Goal: Transaction & Acquisition: Download file/media

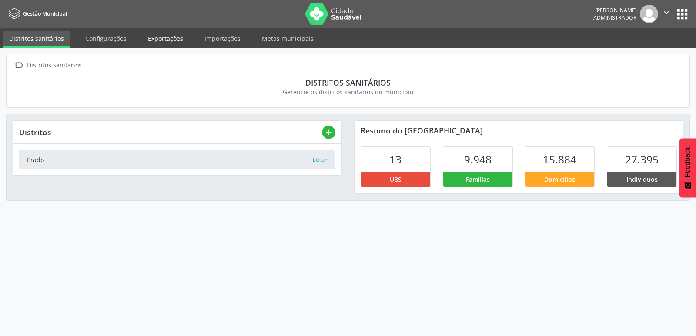
click at [155, 36] on link "Exportações" at bounding box center [165, 38] width 47 height 15
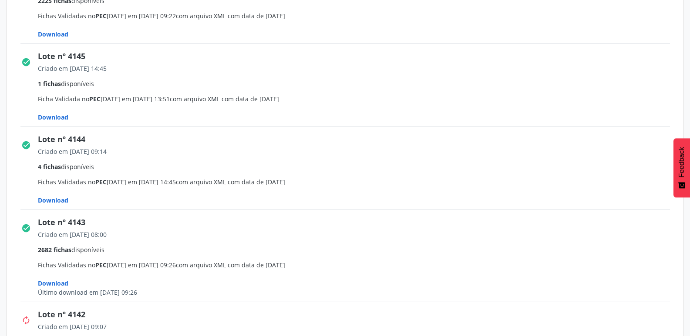
scroll to position [261, 0]
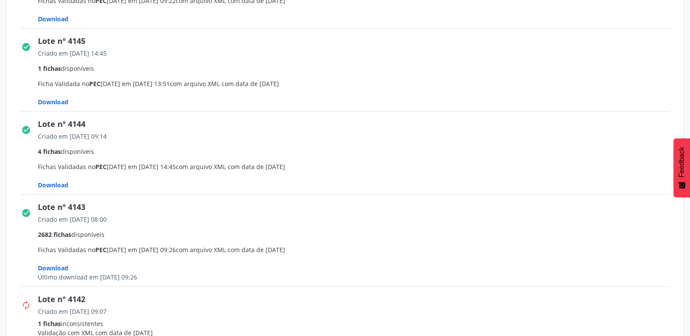
click at [61, 271] on span "Download" at bounding box center [53, 268] width 30 height 8
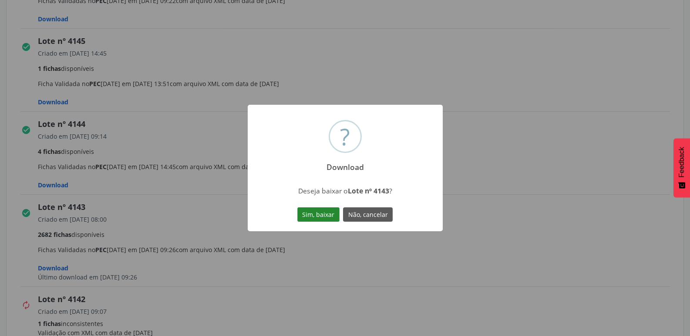
click at [323, 216] on button "Sim, baixar" at bounding box center [318, 215] width 42 height 15
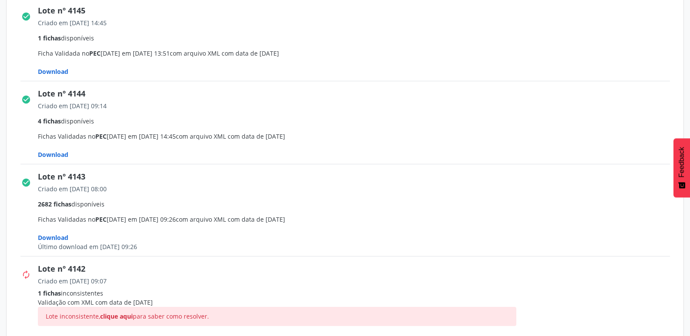
scroll to position [305, 0]
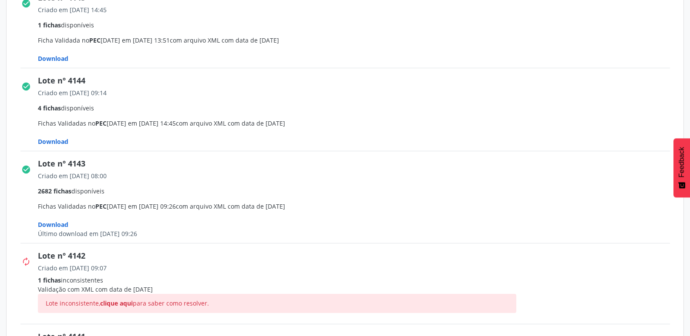
click at [63, 141] on span "Download" at bounding box center [53, 142] width 30 height 8
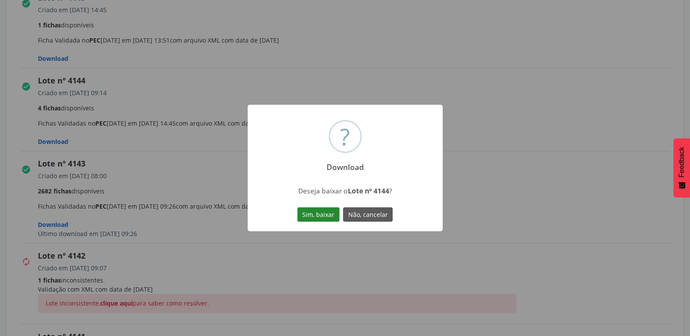
click at [311, 215] on button "Sim, baixar" at bounding box center [318, 215] width 42 height 15
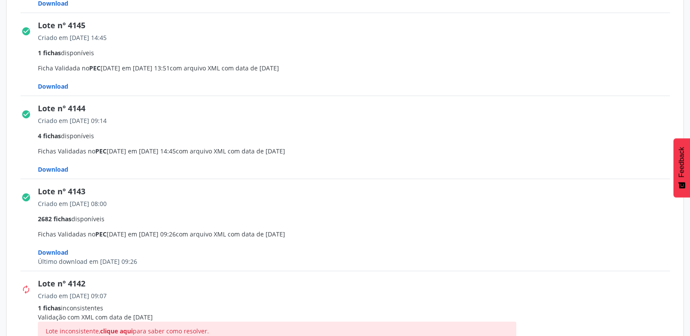
scroll to position [261, 0]
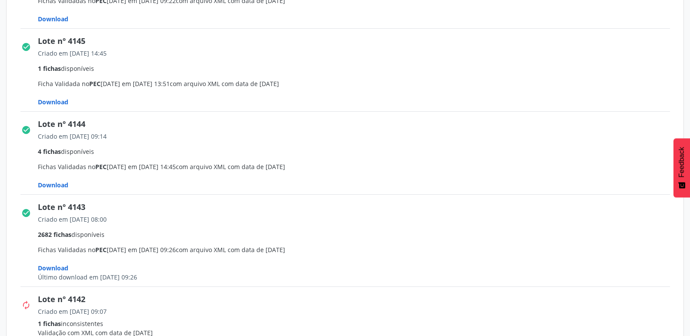
click at [56, 103] on span "Download" at bounding box center [53, 102] width 30 height 8
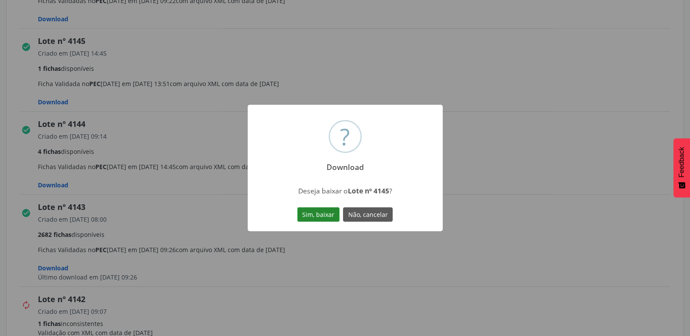
click at [315, 215] on button "Sim, baixar" at bounding box center [318, 215] width 42 height 15
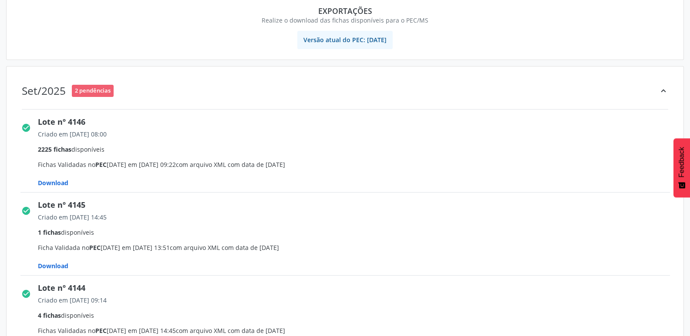
scroll to position [87, 0]
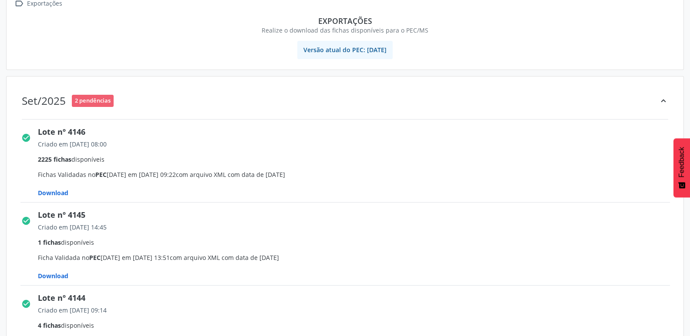
click at [60, 192] on span "Download" at bounding box center [53, 193] width 30 height 8
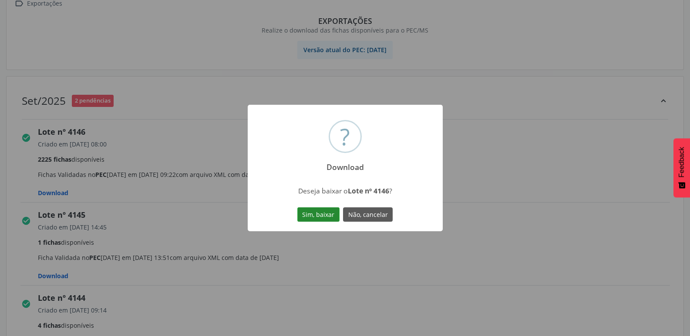
click at [314, 215] on button "Sim, baixar" at bounding box center [318, 215] width 42 height 15
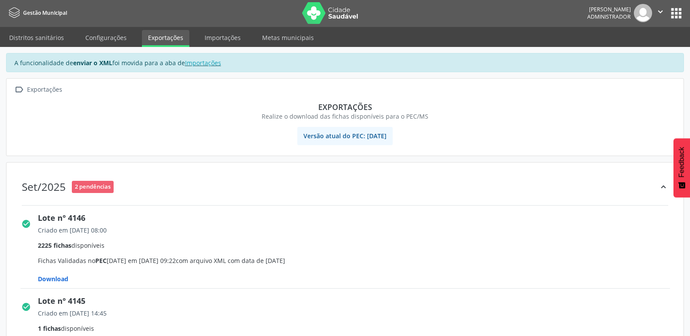
scroll to position [0, 0]
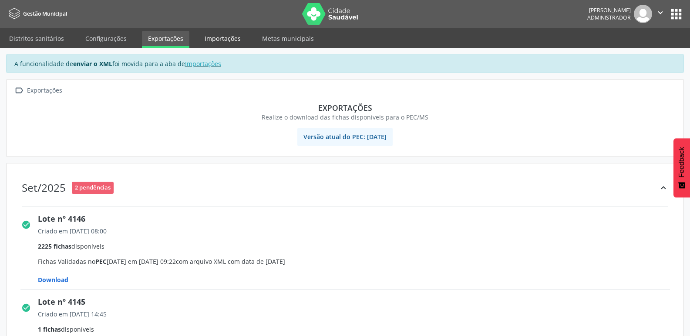
click at [219, 40] on link "Importações" at bounding box center [222, 38] width 48 height 15
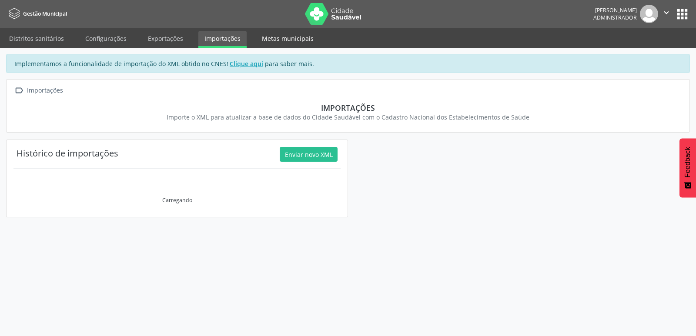
click at [282, 40] on link "Metas municipais" at bounding box center [288, 38] width 64 height 15
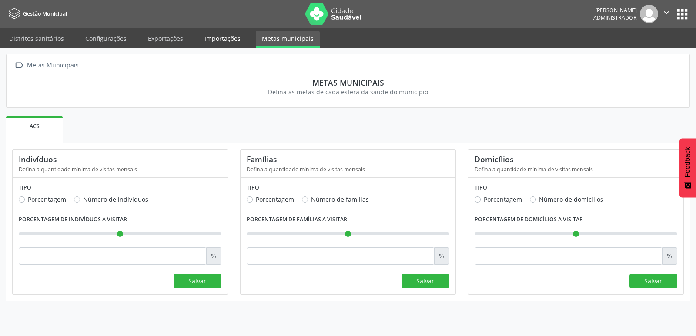
click at [238, 40] on link "Importações" at bounding box center [222, 38] width 48 height 15
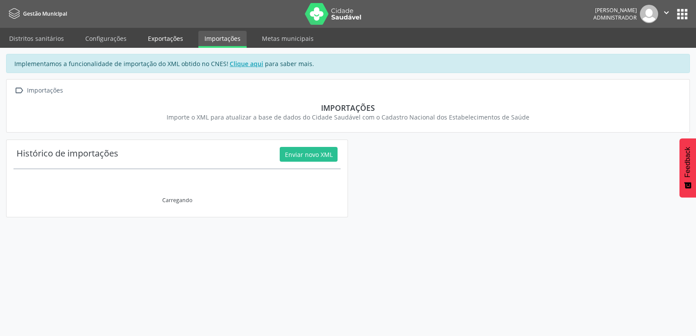
click at [160, 38] on link "Exportações" at bounding box center [165, 38] width 47 height 15
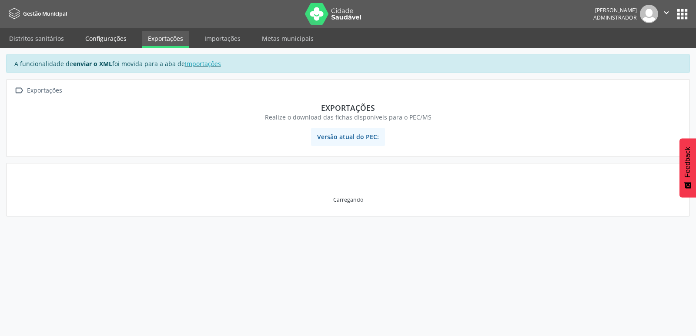
click at [104, 37] on link "Configurações" at bounding box center [106, 38] width 54 height 15
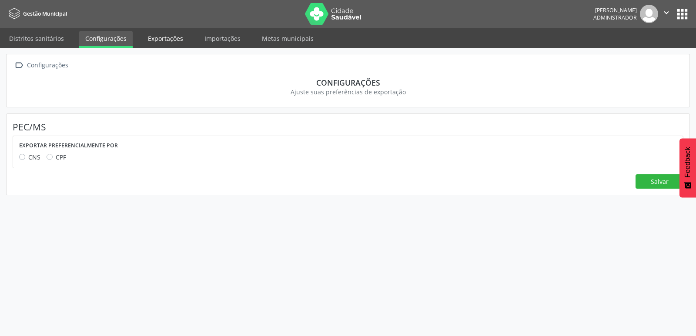
click at [178, 40] on link "Exportações" at bounding box center [165, 38] width 47 height 15
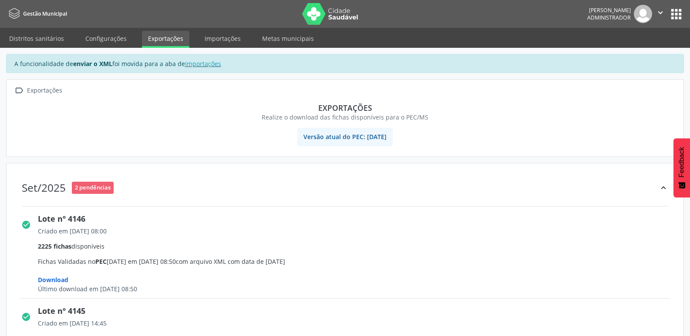
click at [675, 19] on button "apps" at bounding box center [675, 14] width 15 height 15
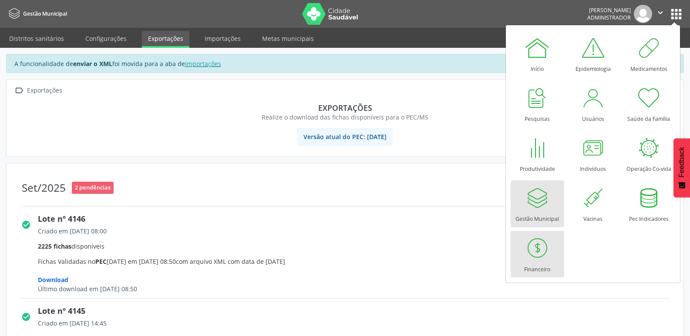
click at [540, 265] on div "Financeiro" at bounding box center [537, 268] width 26 height 12
